Goal: Information Seeking & Learning: Learn about a topic

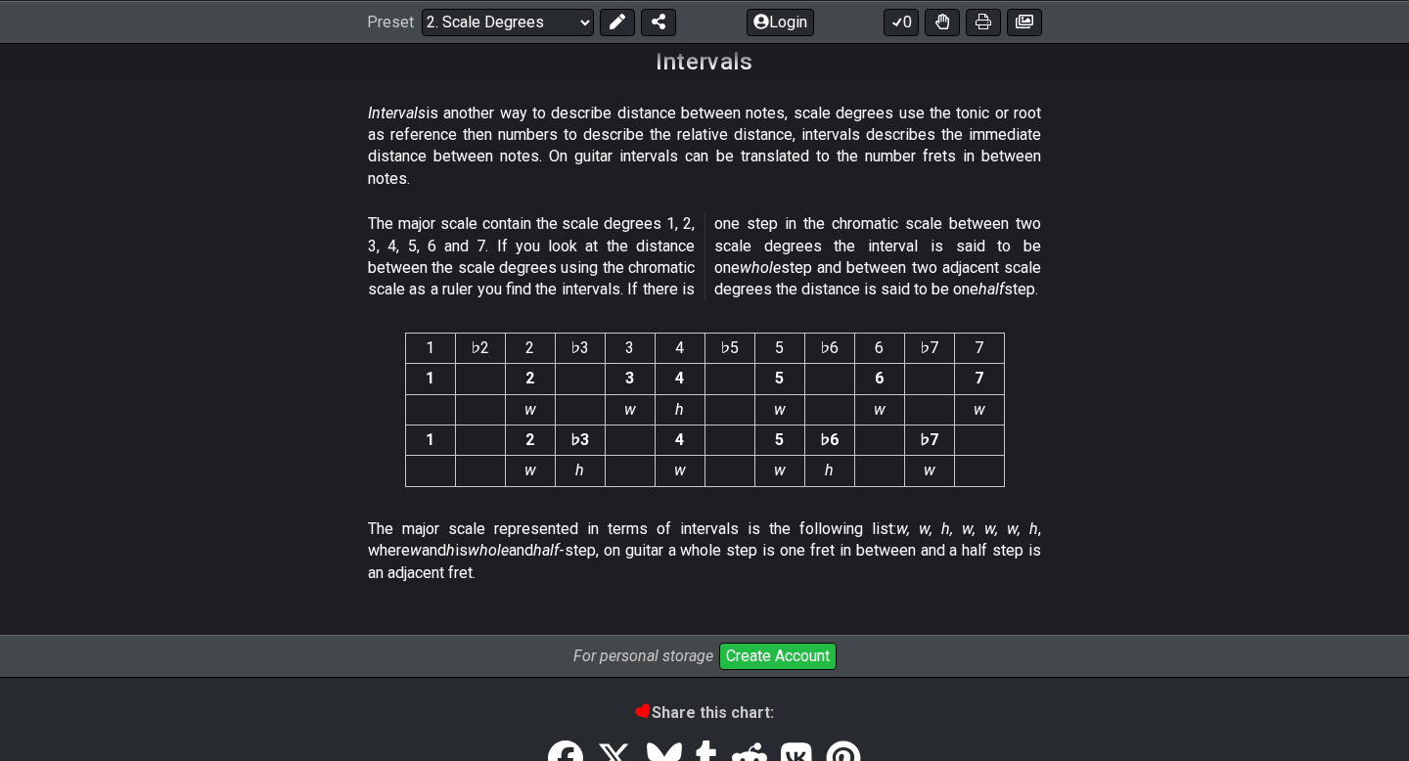
scroll to position [5037, 0]
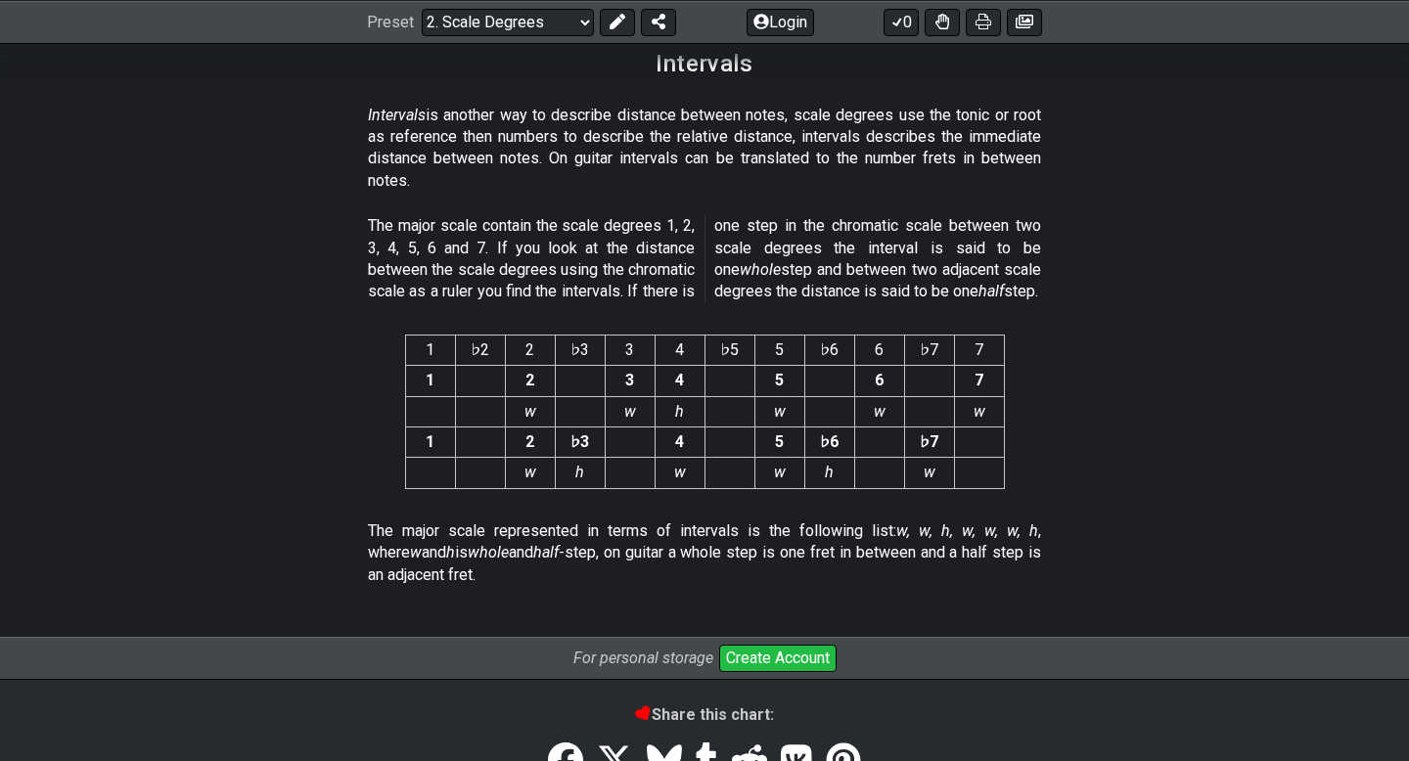
click at [1046, 423] on section "1 ♭2 2 ♭3 3 4 ♭5 5 ♭6 6 ♭7 7 1 2 3 4 5 6 7 w w h w w w 1 2 ♭3 4 5 ♭6 ♭7 w h w w…" at bounding box center [704, 416] width 1409 height 194
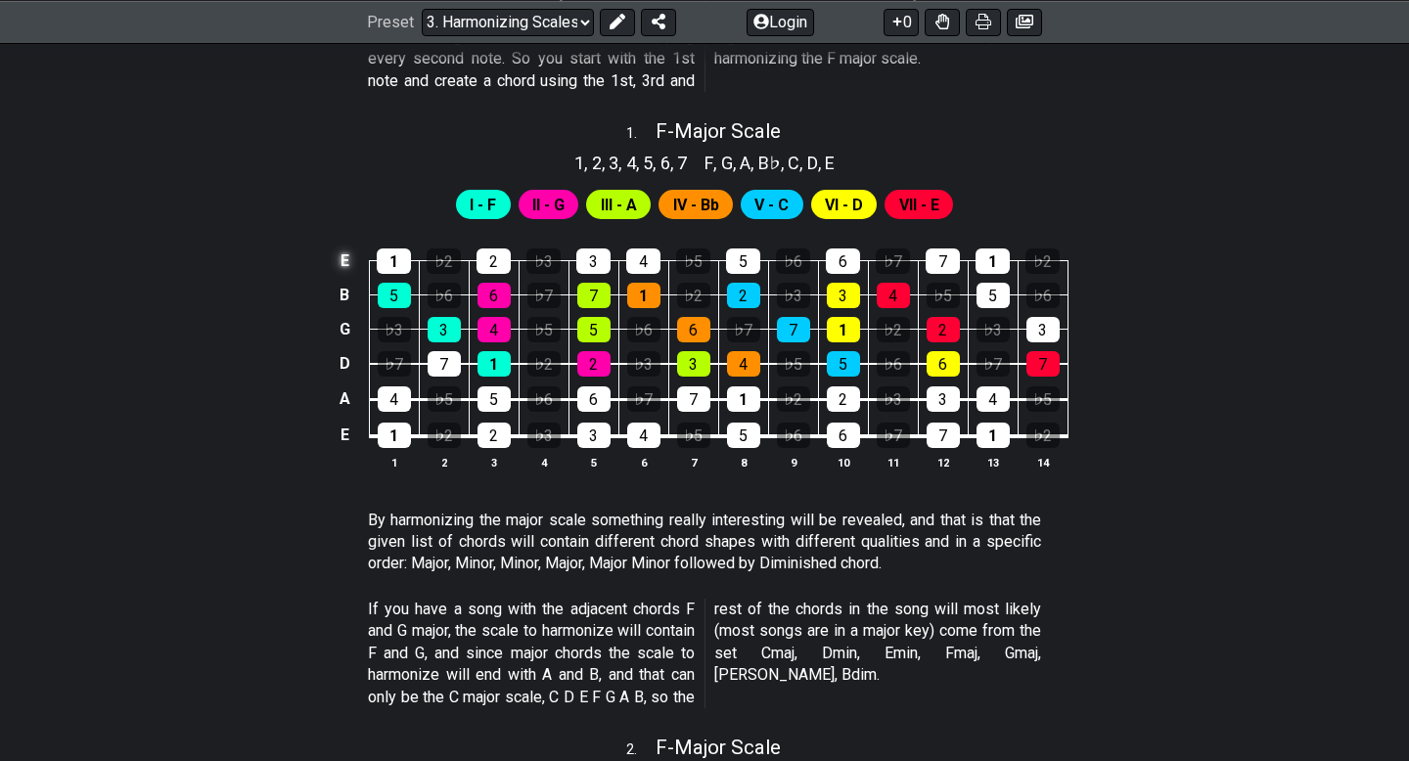
scroll to position [783, 0]
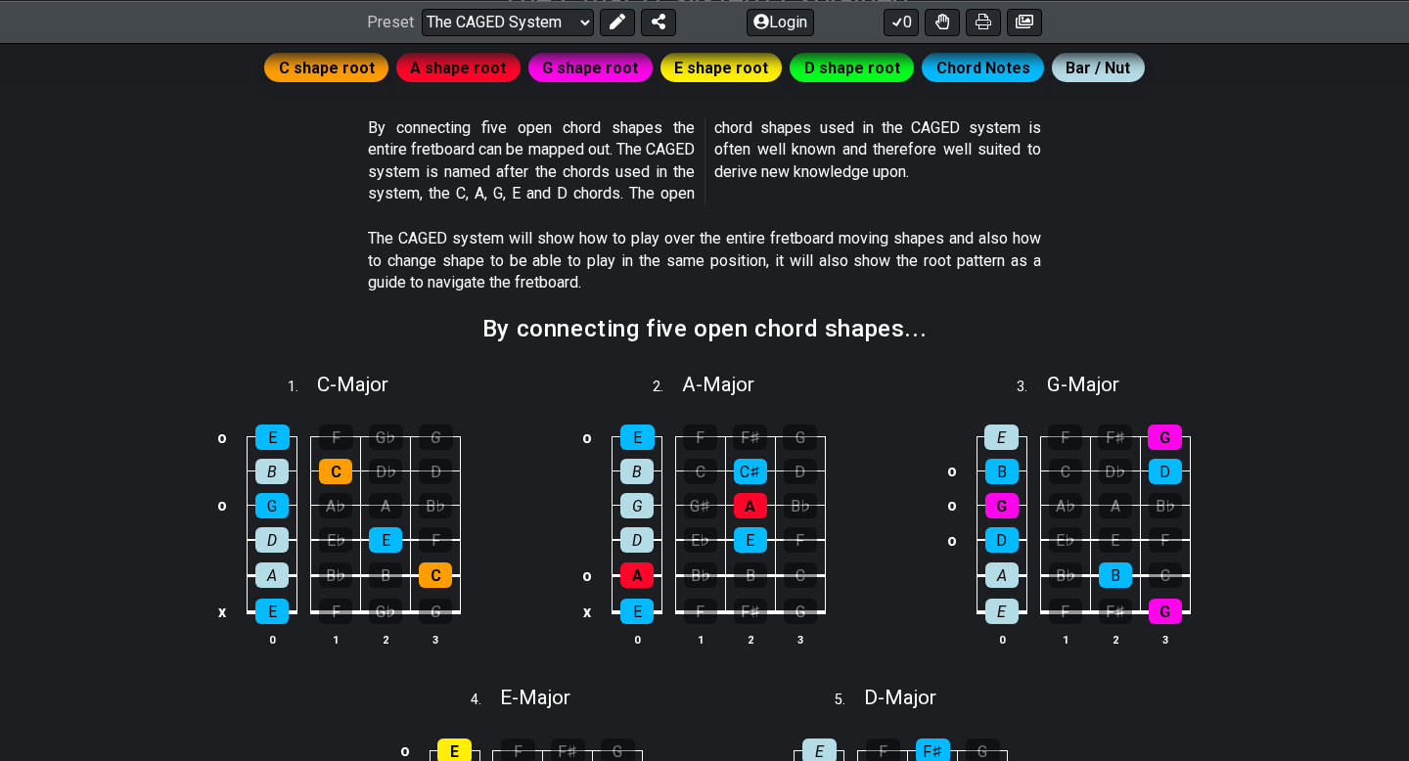
scroll to position [495, 0]
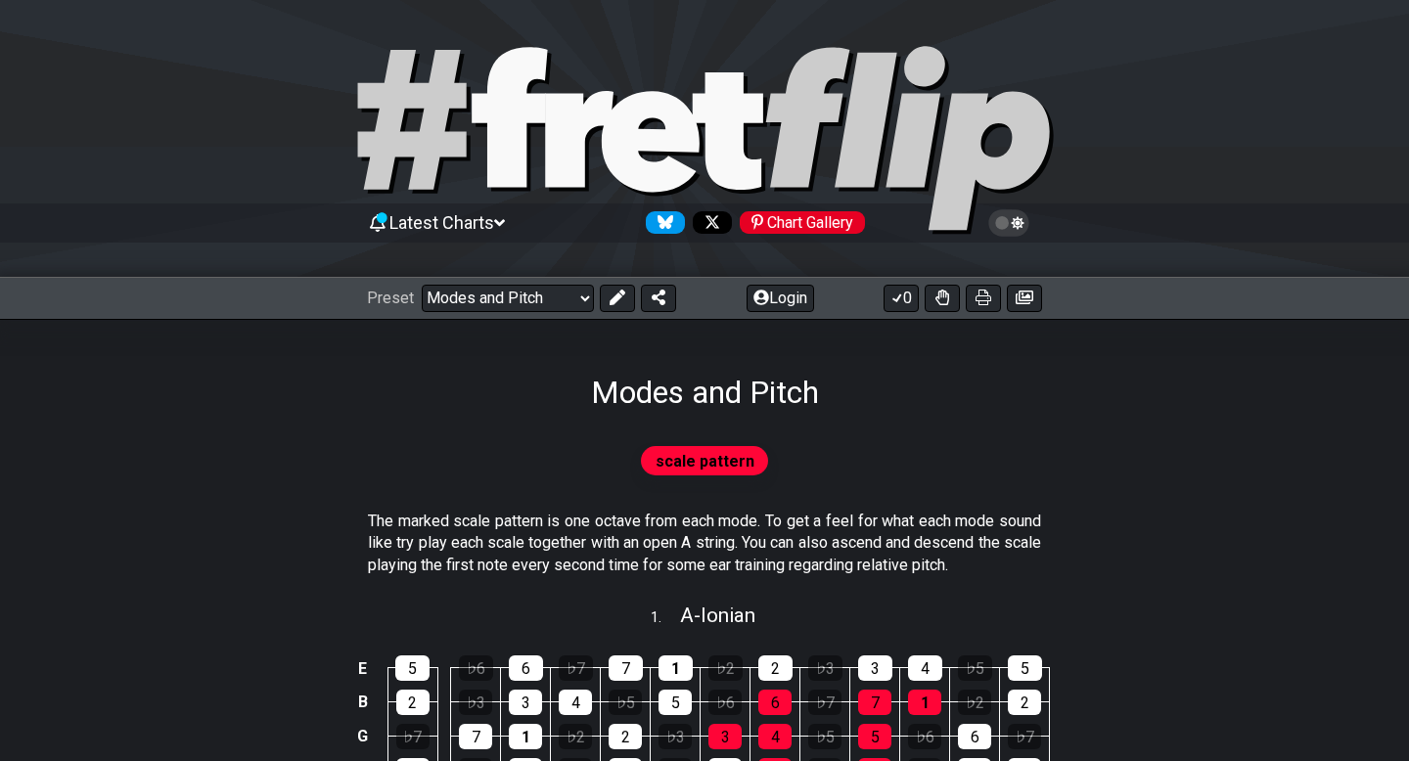
scroll to position [262, 0]
